Goal: Task Accomplishment & Management: Manage account settings

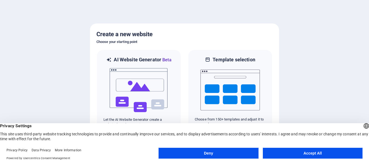
click at [291, 153] on button "Accept All" at bounding box center [313, 153] width 100 height 11
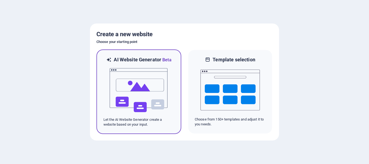
click at [168, 61] on span "Beta" at bounding box center [166, 59] width 10 height 5
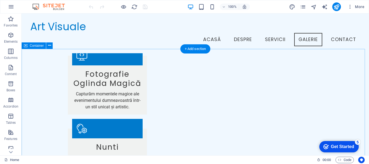
scroll to position [514, 0]
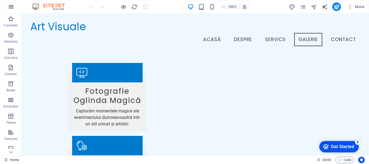
click at [0, 0] on icon "button" at bounding box center [0, 0] width 0 height 0
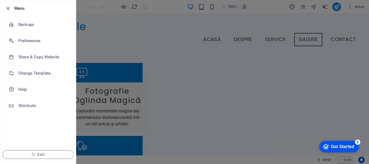
click at [103, 22] on div at bounding box center [184, 82] width 369 height 164
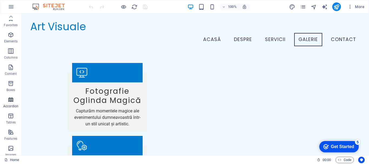
scroll to position [0, 0]
click at [0, 0] on icon "button" at bounding box center [0, 0] width 0 height 0
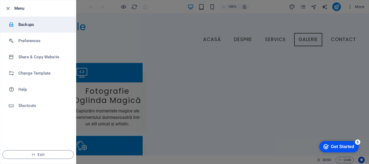
click at [26, 21] on h6 "Backups" at bounding box center [43, 24] width 50 height 6
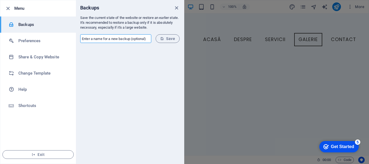
click at [120, 38] on input "text" at bounding box center [115, 38] width 71 height 9
type input "Photobooth 1"
click at [164, 36] on button "Save" at bounding box center [168, 38] width 24 height 9
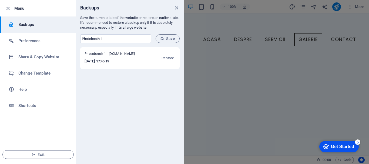
click at [228, 61] on div at bounding box center [184, 82] width 369 height 164
